Goal: Navigation & Orientation: Find specific page/section

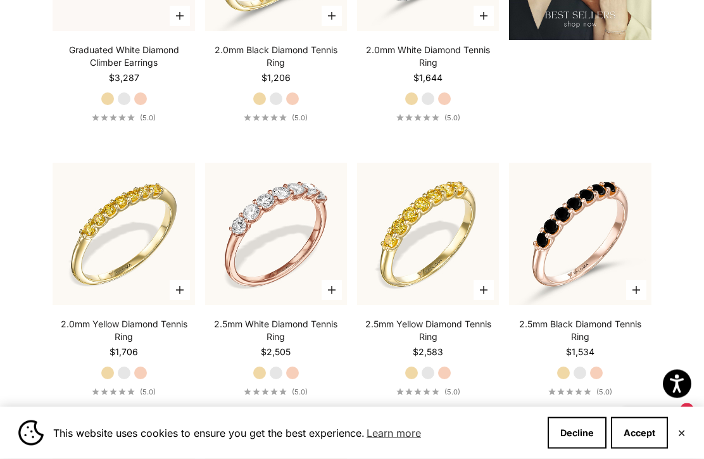
scroll to position [1603, 0]
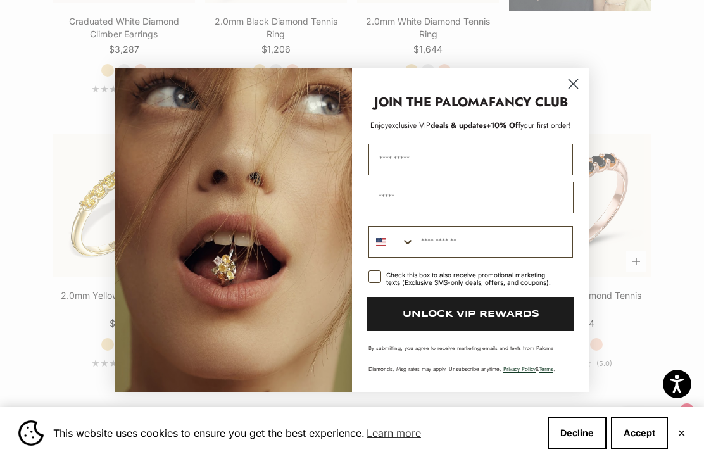
click at [574, 94] on circle "Close dialog" at bounding box center [573, 83] width 21 height 21
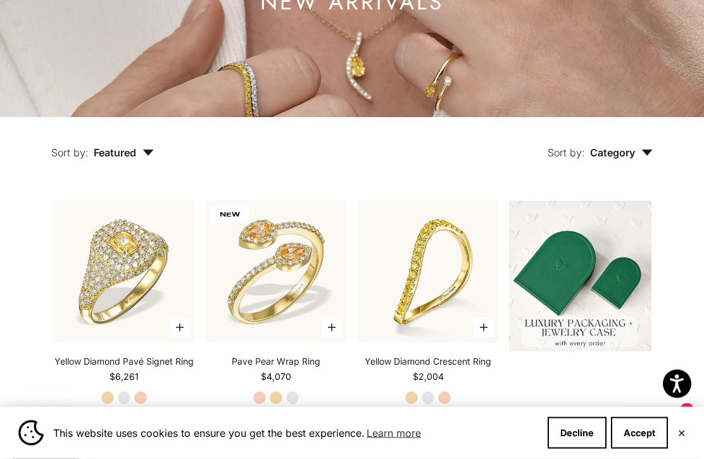
scroll to position [0, 0]
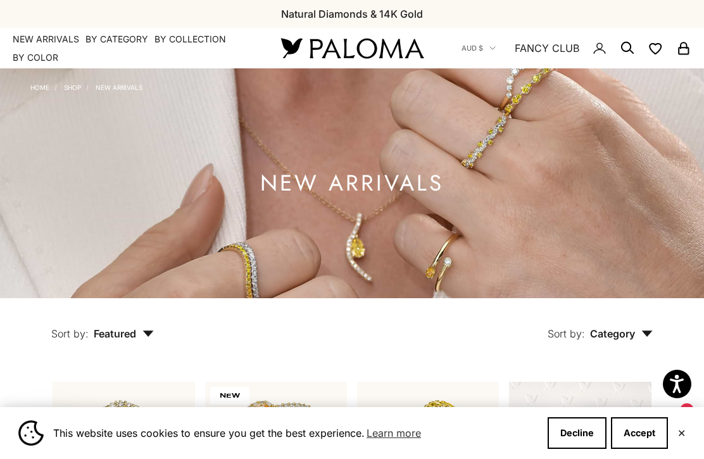
click at [46, 60] on summary "By Color" at bounding box center [36, 57] width 46 height 13
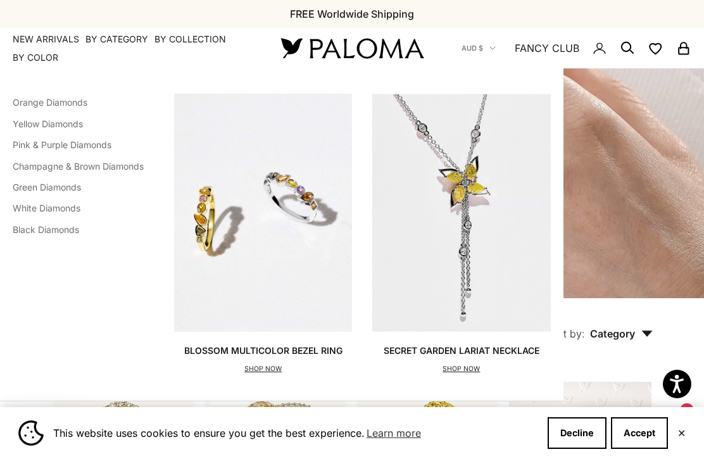
click at [92, 144] on link "Pink & Purple Diamonds" at bounding box center [62, 144] width 99 height 11
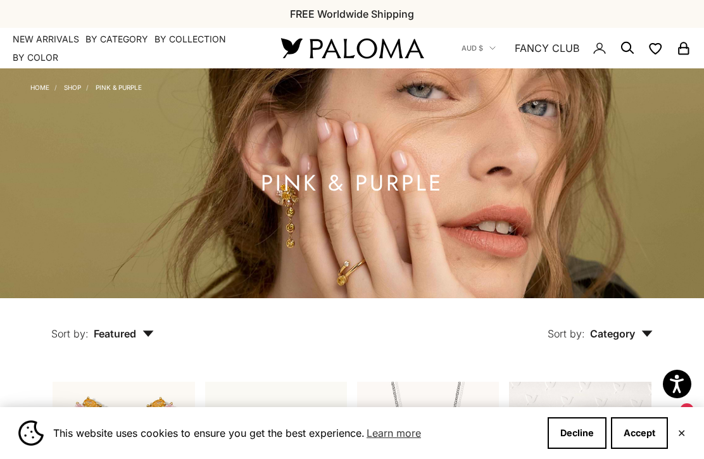
click at [46, 63] on summary "By Color" at bounding box center [36, 57] width 46 height 13
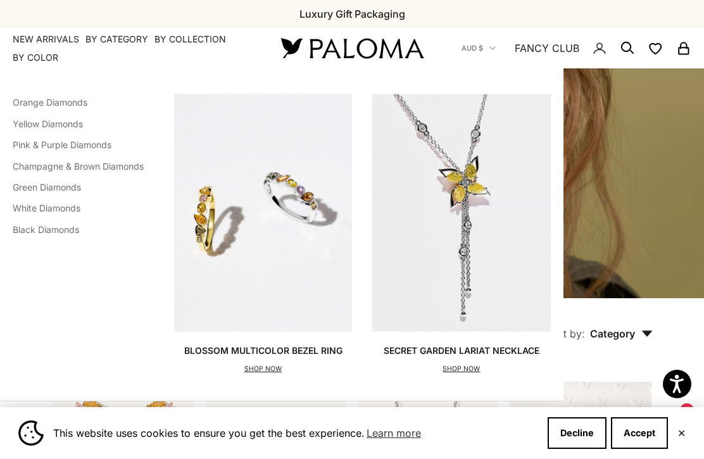
click at [71, 187] on link "Green Diamonds" at bounding box center [47, 187] width 68 height 11
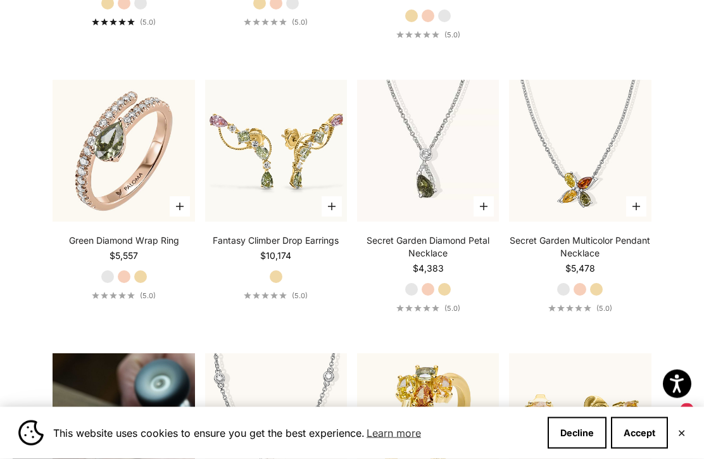
scroll to position [204, 0]
